Goal: Browse casually

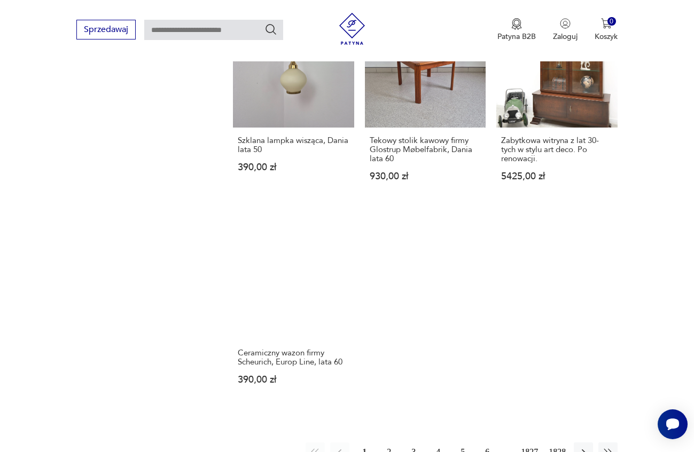
scroll to position [1276, 0]
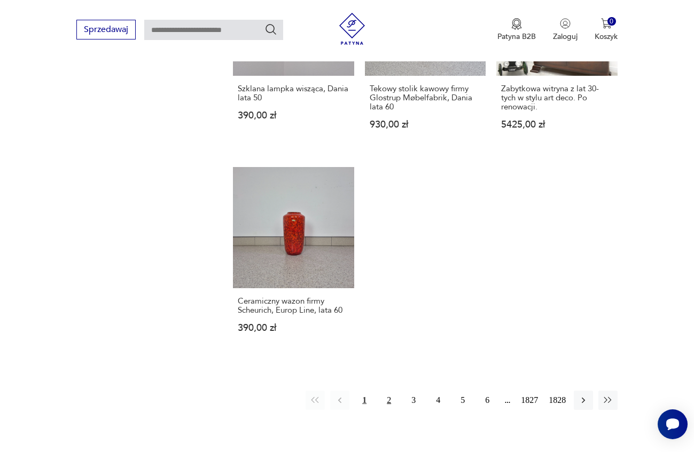
drag, startPoint x: 387, startPoint y: 343, endPoint x: 396, endPoint y: 292, distance: 52.0
click at [387, 391] on button "2" at bounding box center [388, 400] width 19 height 19
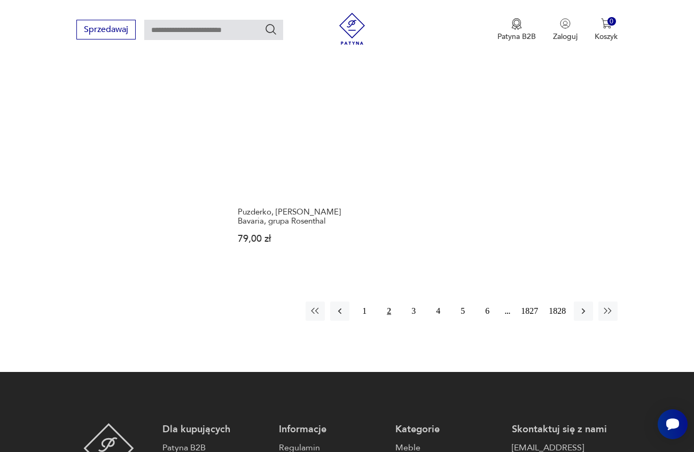
scroll to position [1366, 0]
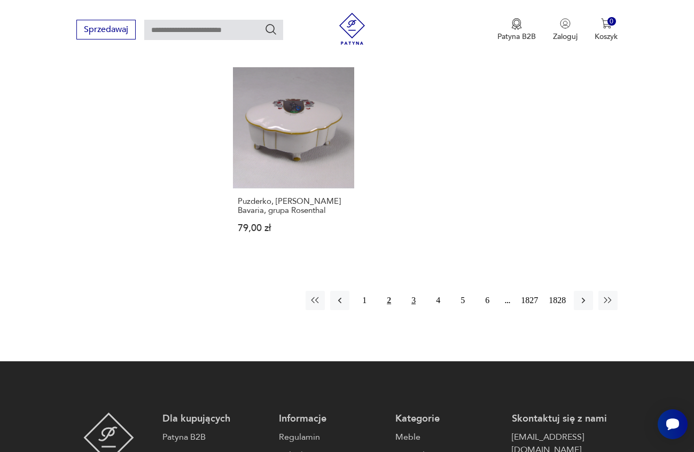
click at [419, 291] on button "3" at bounding box center [413, 300] width 19 height 19
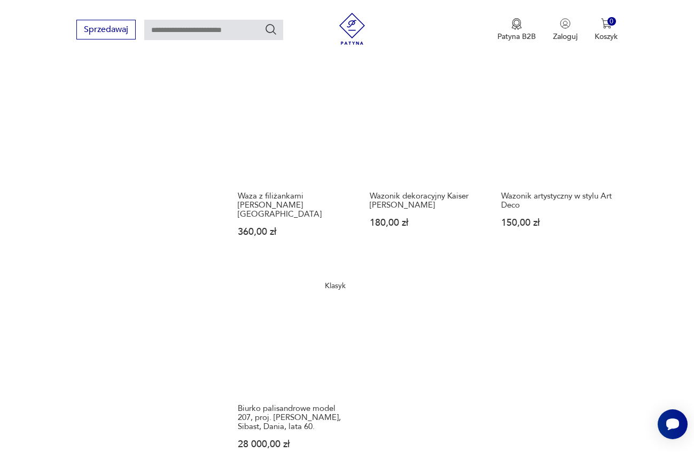
scroll to position [1260, 0]
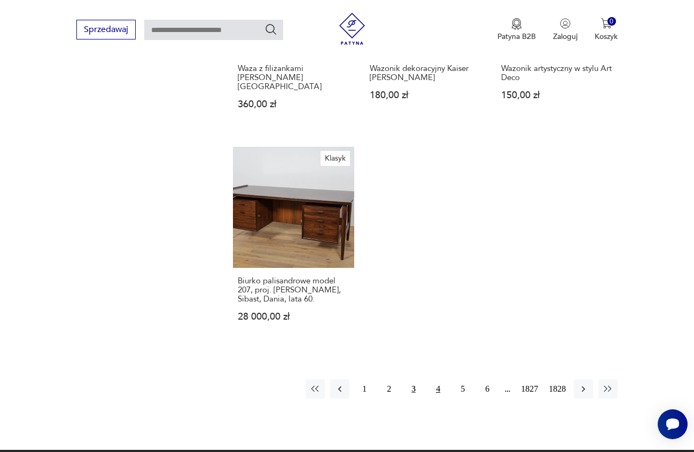
click at [433, 380] on button "4" at bounding box center [437, 389] width 19 height 19
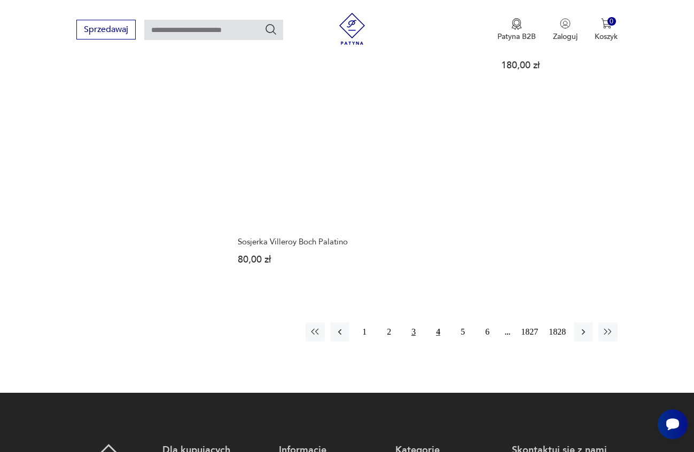
scroll to position [1313, 0]
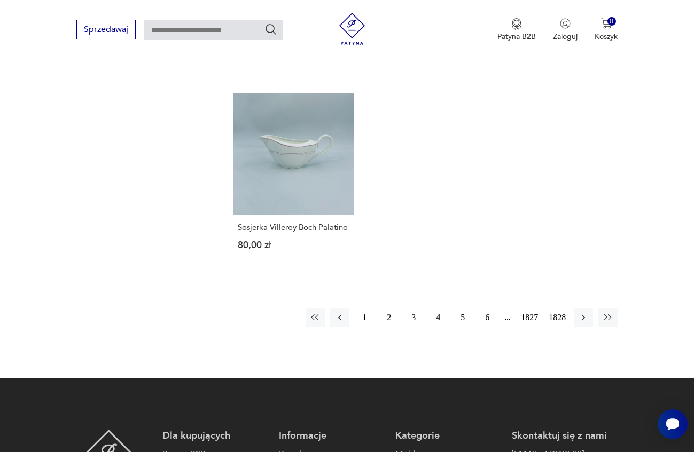
click at [461, 308] on button "5" at bounding box center [462, 317] width 19 height 19
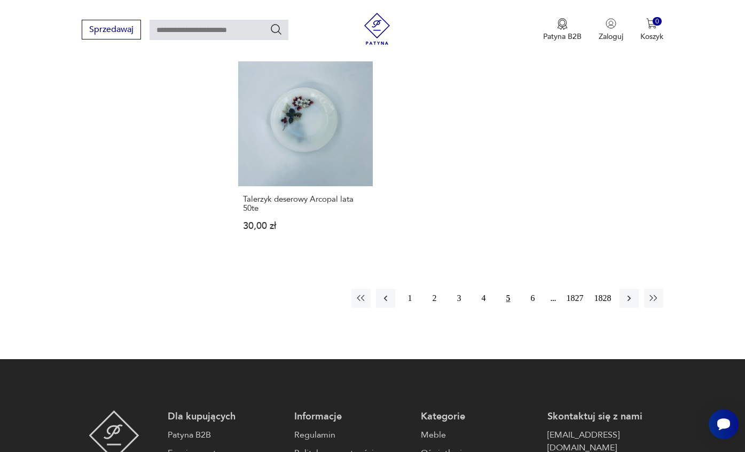
scroll to position [1420, 0]
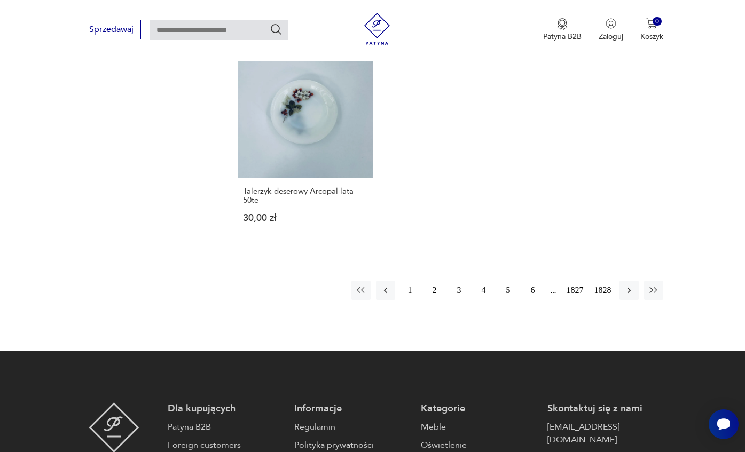
click at [526, 281] on button "6" at bounding box center [532, 290] width 19 height 19
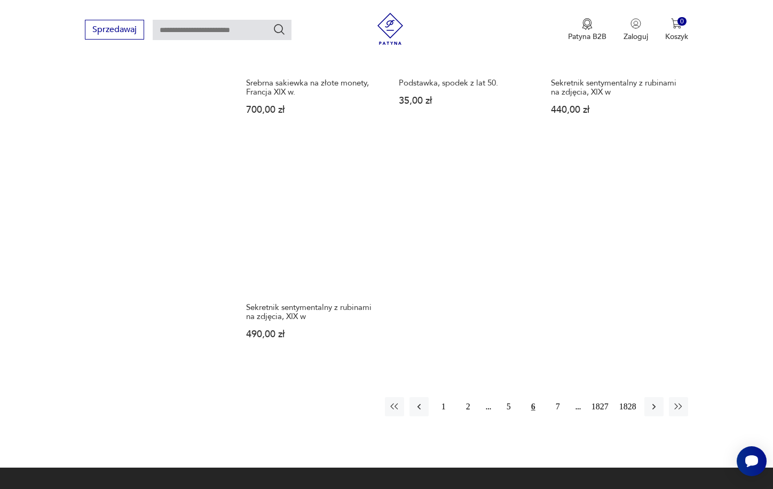
scroll to position [1313, 0]
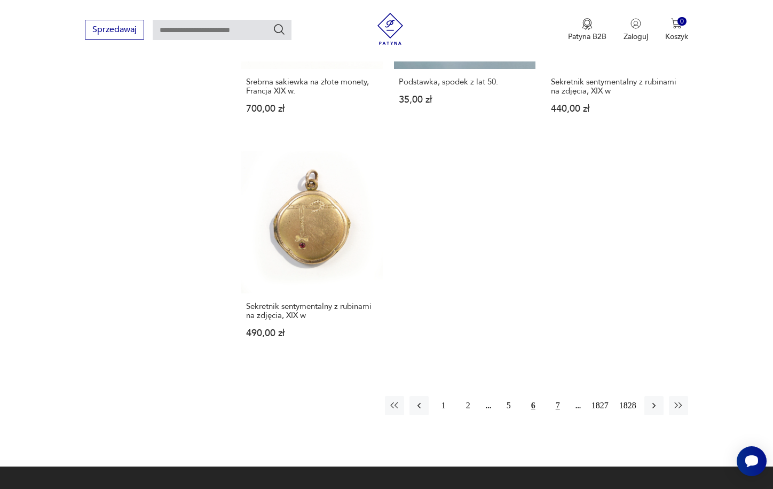
click at [559, 405] on button "7" at bounding box center [557, 405] width 19 height 19
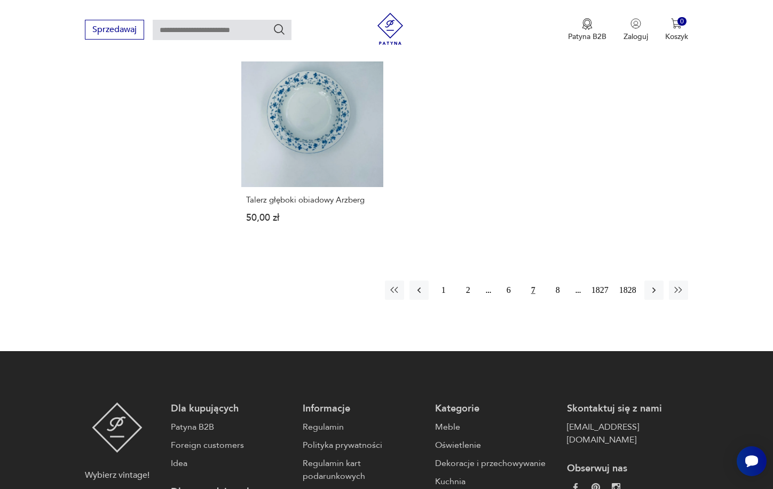
scroll to position [1420, 0]
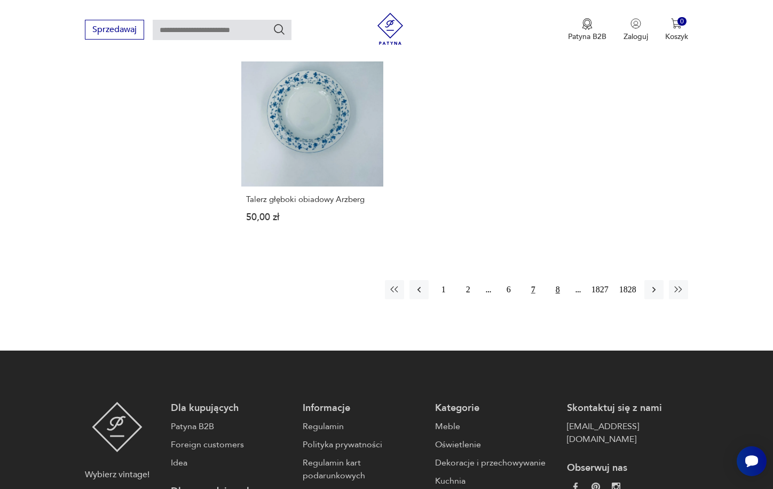
click at [556, 280] on button "8" at bounding box center [557, 289] width 19 height 19
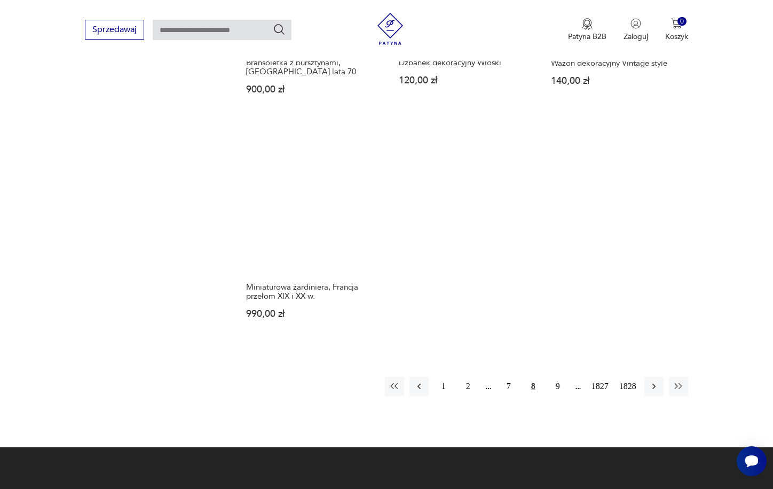
scroll to position [1420, 0]
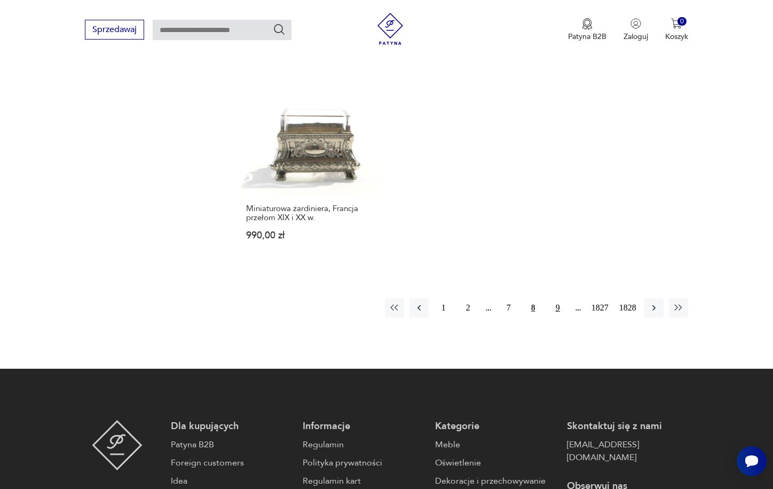
click at [556, 298] on button "9" at bounding box center [557, 307] width 19 height 19
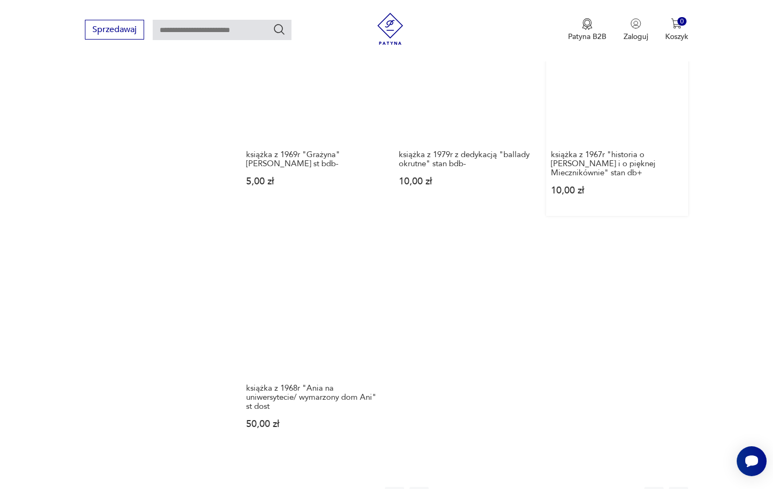
scroll to position [1260, 0]
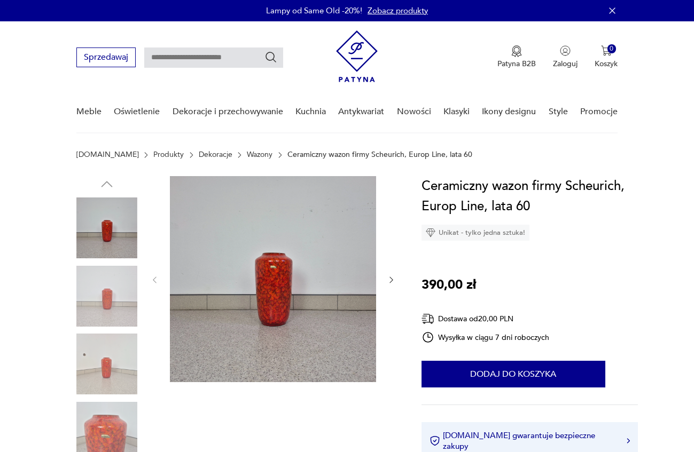
click at [162, 287] on div at bounding box center [273, 280] width 246 height 208
click at [126, 288] on img at bounding box center [106, 296] width 61 height 61
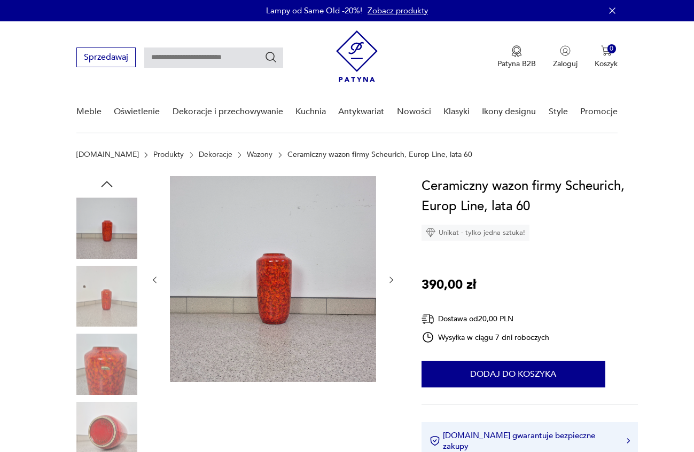
click at [119, 366] on img at bounding box center [106, 364] width 61 height 61
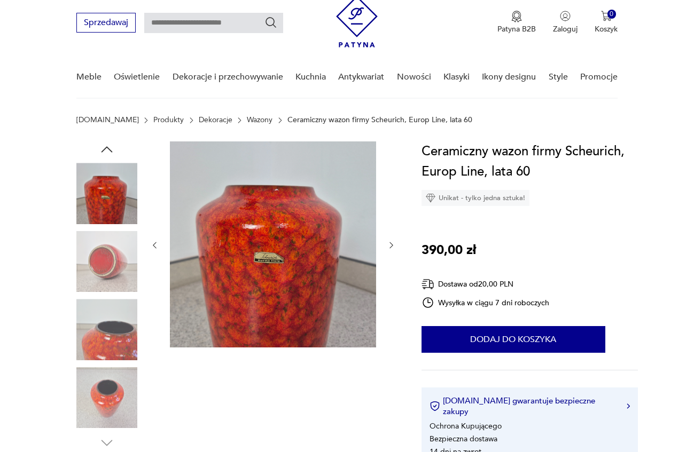
scroll to position [53, 0]
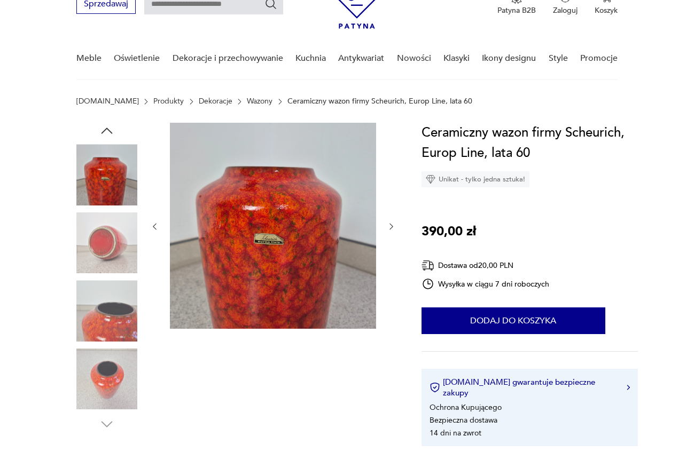
click at [119, 340] on img at bounding box center [106, 310] width 61 height 61
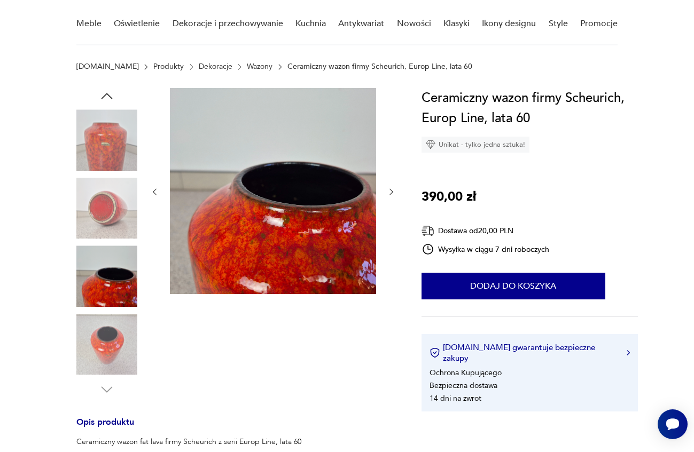
scroll to position [107, 0]
